Goal: Communication & Community: Answer question/provide support

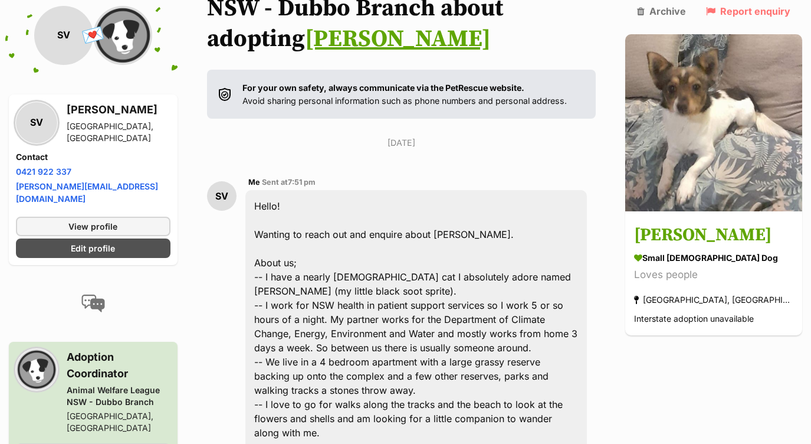
scroll to position [165, 0]
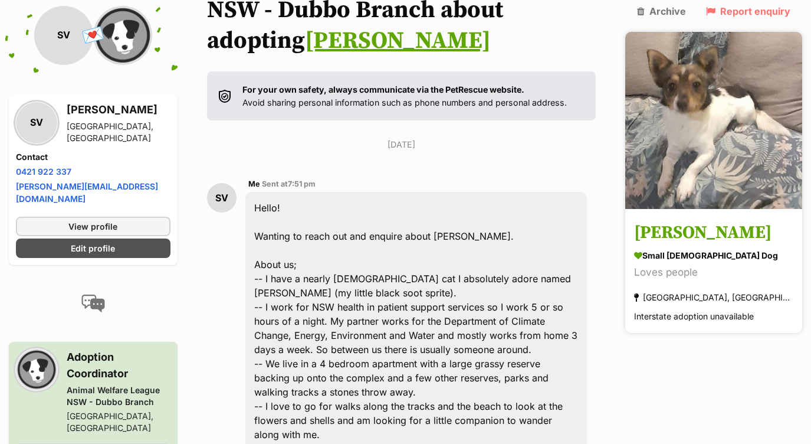
click at [741, 224] on h3 "[PERSON_NAME]" at bounding box center [713, 233] width 159 height 27
